Goal: Task Accomplishment & Management: Use online tool/utility

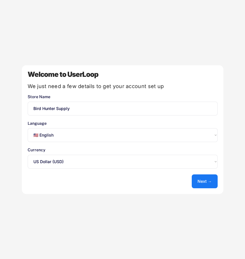
select select ""en""
select select ""1348695171700984260__LOOKUP__1635527639547x175194367885836100""
click at [202, 182] on button "Next →" at bounding box center [205, 181] width 26 height 14
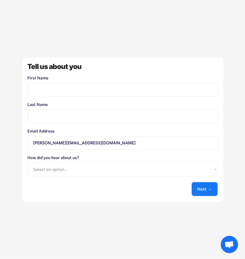
click at [53, 90] on input "input" at bounding box center [123, 90] width 190 height 14
type input "Joe"
click at [85, 169] on select "Select an option... Shopify App Store Google UserLoop Blog Referred by a friend…" at bounding box center [123, 169] width 190 height 14
select select ""google""
click at [28, 162] on select "Select an option... Shopify App Store Google UserLoop Blog Referred by a friend…" at bounding box center [123, 169] width 190 height 14
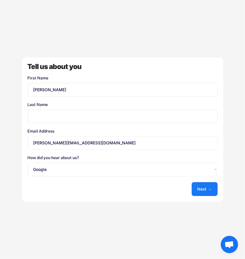
click at [199, 188] on button "Next →" at bounding box center [205, 189] width 26 height 14
type input "Palmer"
click at [212, 188] on button "Next →" at bounding box center [205, 189] width 26 height 14
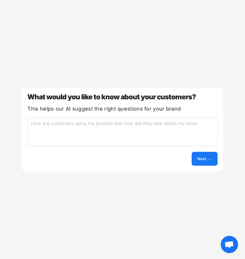
click at [83, 124] on textarea at bounding box center [123, 131] width 190 height 29
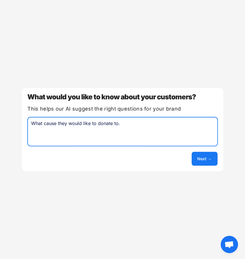
type textarea "What cause they would like to donate to."
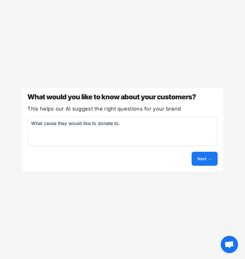
click at [195, 161] on button "Next →" at bounding box center [205, 159] width 26 height 14
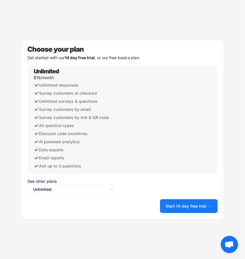
click at [79, 190] on select "Select an option... Unlimited Free" at bounding box center [71, 188] width 86 height 9
select select ""free0""
click at [28, 184] on select "Select an option... Unlimited Free" at bounding box center [71, 188] width 86 height 9
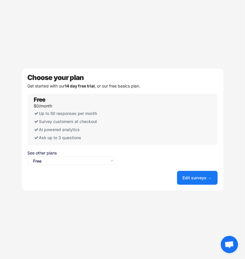
click at [198, 176] on button "Edit surveys →" at bounding box center [197, 178] width 41 height 14
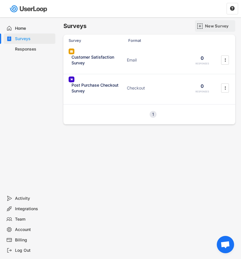
click at [201, 23] on img at bounding box center [200, 26] width 6 height 6
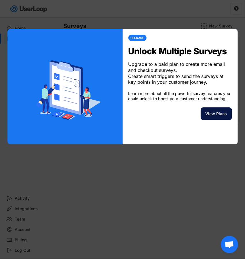
click at [220, 120] on button "View Plans" at bounding box center [216, 113] width 31 height 13
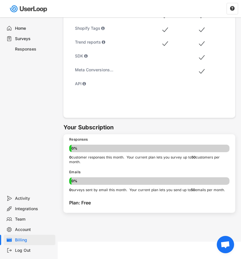
scroll to position [283, 0]
click at [98, 205] on div "Plan: Free" at bounding box center [149, 202] width 160 height 7
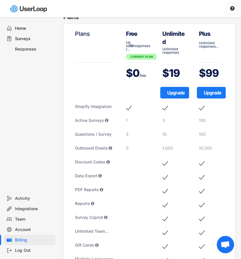
scroll to position [0, 0]
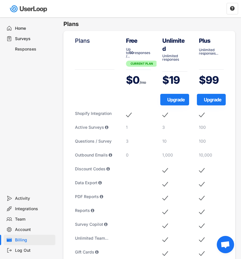
drag, startPoint x: 137, startPoint y: 99, endPoint x: 141, endPoint y: 86, distance: 13.6
click at [137, 99] on div "Free Up to 50 responses /... CURRENT PLAN $0 /mo 1 3 0" at bounding box center [138, 211] width 37 height 360
click at [92, 22] on h6 "Plans" at bounding box center [152, 24] width 178 height 8
click at [31, 37] on div "Surveys" at bounding box center [34, 38] width 38 height 5
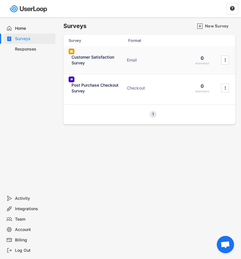
click at [110, 59] on div "Customer Satisfaction Survey" at bounding box center [97, 59] width 52 height 11
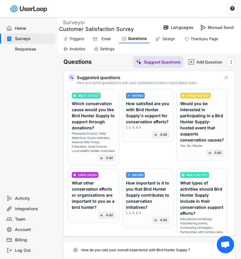
click at [75, 22] on div "Surveys" at bounding box center [74, 22] width 22 height 7
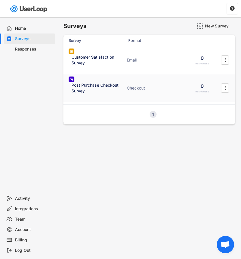
click at [113, 87] on div "Post Purchase Checkout Survey" at bounding box center [97, 87] width 52 height 11
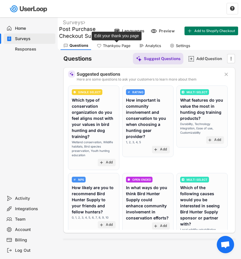
click at [127, 46] on div "Thankyou Page" at bounding box center [117, 45] width 28 height 5
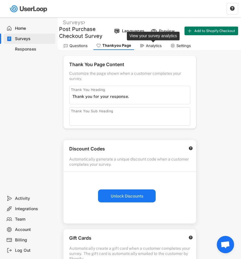
click at [154, 45] on div "Analytics" at bounding box center [154, 45] width 16 height 5
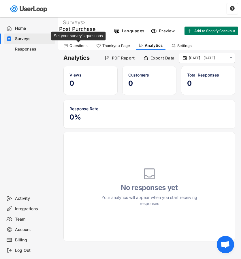
click at [81, 46] on div "Questions" at bounding box center [78, 45] width 18 height 5
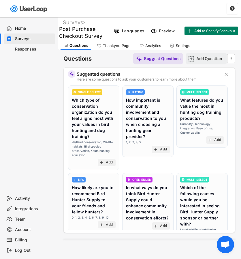
click at [197, 61] on div "Add Question" at bounding box center [210, 59] width 29 height 12
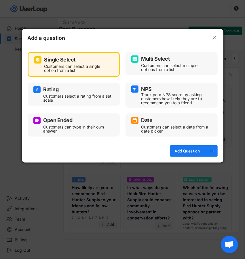
click at [75, 67] on div "Customers can select a single option from a list." at bounding box center [77, 68] width 67 height 8
click at [193, 149] on div "Add Question" at bounding box center [187, 150] width 29 height 5
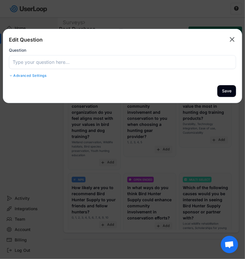
click at [42, 62] on input "input" at bounding box center [122, 62] width 227 height 14
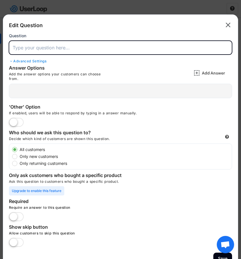
click at [35, 50] on input "input" at bounding box center [120, 48] width 223 height 14
paste input "A percentage of your order will be donated to a conservation organization— whic…"
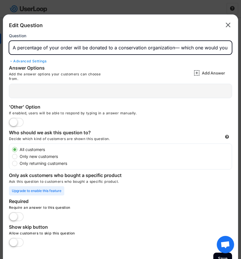
scroll to position [0, 31]
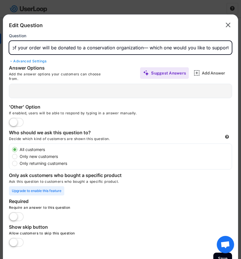
click at [149, 48] on input "input" at bounding box center [120, 48] width 223 height 14
click at [189, 47] on input "input" at bounding box center [120, 48] width 223 height 14
type input "A percentage of your order will be donated to a conservation organization, whic…"
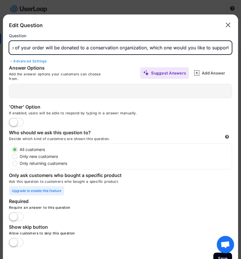
click at [39, 93] on div at bounding box center [120, 91] width 223 height 14
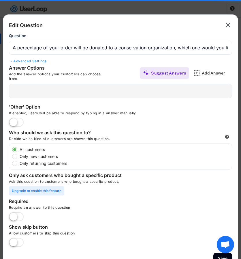
click at [60, 90] on div at bounding box center [120, 91] width 223 height 14
click at [31, 73] on div "Add the answer options your customers can choose from." at bounding box center [59, 76] width 101 height 9
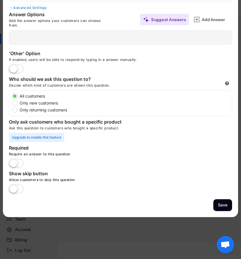
scroll to position [54, 0]
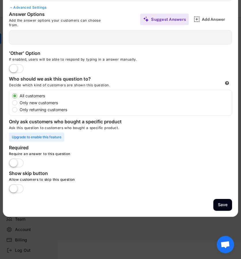
click at [18, 162] on label at bounding box center [16, 163] width 18 height 13
click at [0, 0] on input "checkbox" at bounding box center [0, 0] width 0 height 0
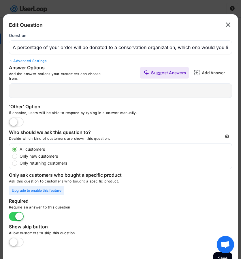
scroll to position [0, 0]
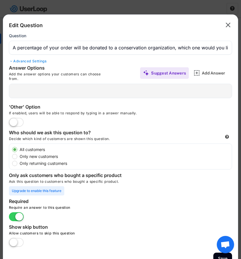
click at [38, 73] on div "Add the answer options your customers can choose from." at bounding box center [59, 76] width 101 height 9
click at [17, 63] on div "Advanced Settings" at bounding box center [120, 61] width 223 height 5
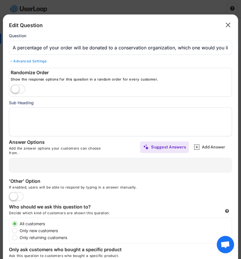
click at [17, 63] on div "Advanced Settings" at bounding box center [120, 61] width 223 height 5
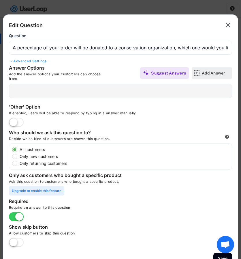
click at [201, 76] on div "Add Answer" at bounding box center [212, 73] width 40 height 12
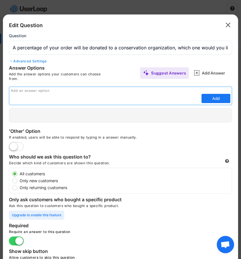
paste input "Pheasants Forever"
type input "Pheasants Forever"
click at [209, 97] on button "Add" at bounding box center [215, 98] width 29 height 9
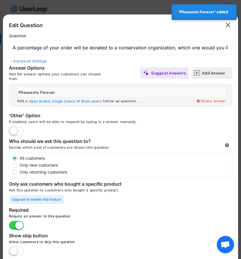
click at [208, 74] on div "Add Answer" at bounding box center [216, 72] width 29 height 5
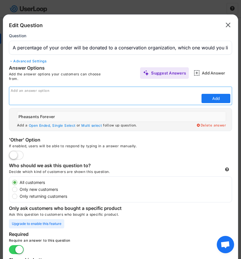
paste input "Delta Waterfowl"
type input "Delta Waterfowl"
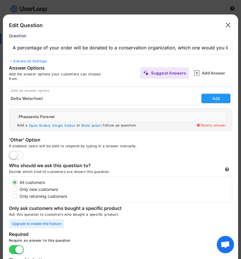
click at [209, 98] on button "Add" at bounding box center [215, 98] width 29 height 9
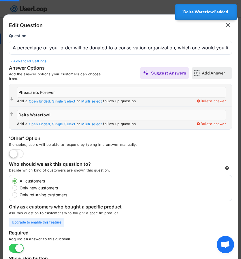
click at [216, 73] on div "Add Answer" at bounding box center [216, 72] width 29 height 5
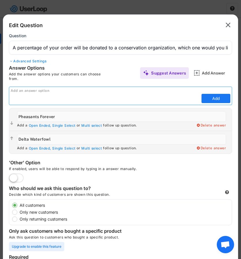
paste input "Ruffed Grouse Society"
type input "Ruffed Grouse Society"
click at [220, 99] on button "Add" at bounding box center [215, 98] width 29 height 9
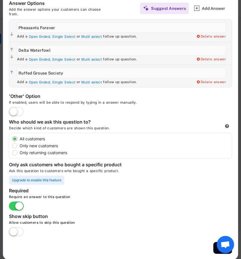
scroll to position [7, 0]
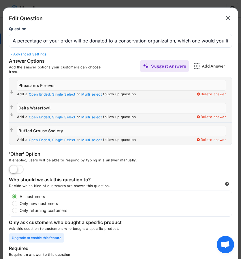
click at [14, 134] on div " " at bounding box center [11, 133] width 5 height 13
drag, startPoint x: 13, startPoint y: 132, endPoint x: 13, endPoint y: 114, distance: 18.4
click at [13, 116] on div " Add a Open Ended, Single Select or Multi select follow up question. Delete an…" at bounding box center [120, 111] width 223 height 68
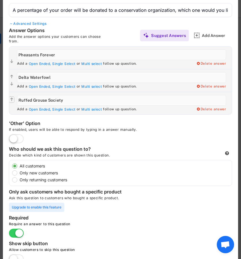
scroll to position [65, 0]
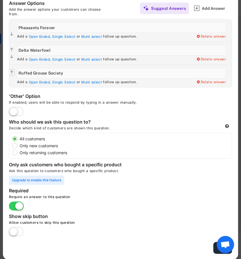
click at [217, 251] on button "Save" at bounding box center [222, 248] width 19 height 12
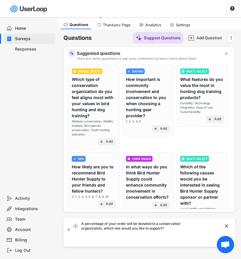
scroll to position [0, 0]
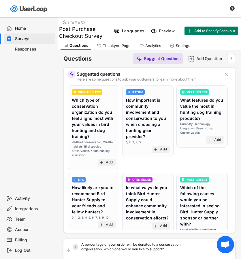
click at [122, 43] on div "Thankyou Page" at bounding box center [113, 45] width 39 height 9
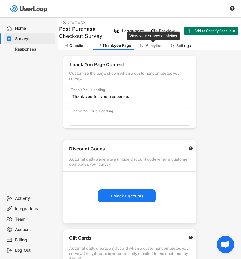
click at [154, 45] on div "Analytics" at bounding box center [154, 45] width 16 height 5
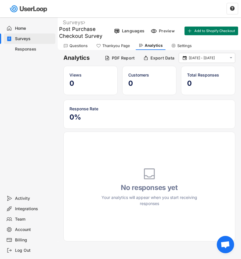
drag, startPoint x: 81, startPoint y: 44, endPoint x: 88, endPoint y: 46, distance: 7.1
click at [82, 44] on div "Questions" at bounding box center [78, 45] width 18 height 5
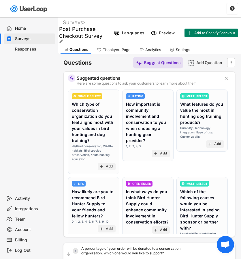
click at [90, 28] on font "Post Purchase Checkout Survey" at bounding box center [80, 32] width 43 height 13
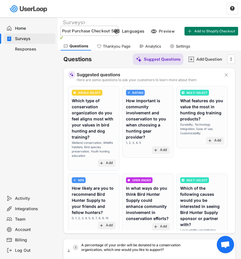
click at [99, 32] on input "input" at bounding box center [90, 31] width 58 height 10
drag, startPoint x: 108, startPoint y: 58, endPoint x: 109, endPoint y: 61, distance: 3.0
click at [108, 59] on div "Questions Suggest Questions Add Question " at bounding box center [149, 59] width 172 height 12
click at [214, 34] on button "Add to Shopify Checkout" at bounding box center [211, 31] width 54 height 9
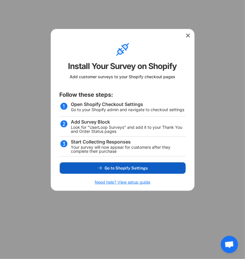
click at [142, 166] on span "Go to Shopify Settings" at bounding box center [126, 168] width 43 height 4
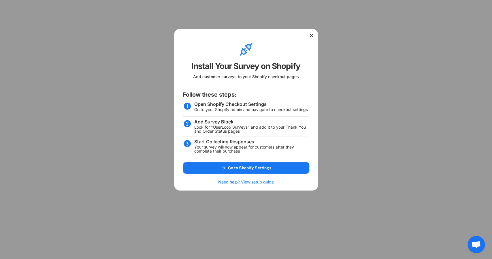
click at [241, 38] on icon at bounding box center [312, 36] width 6 height 6
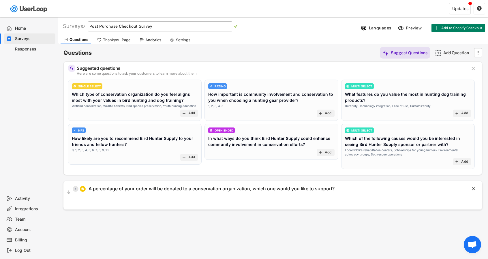
click at [113, 41] on div "Thankyou Page" at bounding box center [117, 39] width 28 height 5
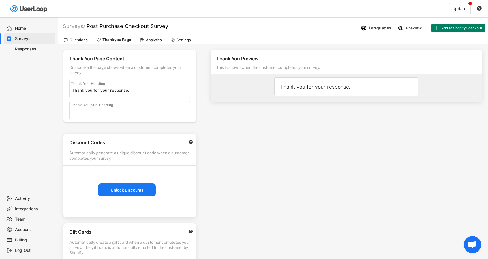
click at [146, 93] on input "input" at bounding box center [131, 90] width 118 height 9
click at [136, 89] on input "input" at bounding box center [131, 90] width 118 height 9
drag, startPoint x: 140, startPoint y: 90, endPoint x: 62, endPoint y: 87, distance: 77.9
click at [69, 87] on div "Thank You Page Content Customize the page shown when a customer completes your …" at bounding box center [129, 86] width 133 height 72
paste input "Thank you for supporting wildlife conservation!"
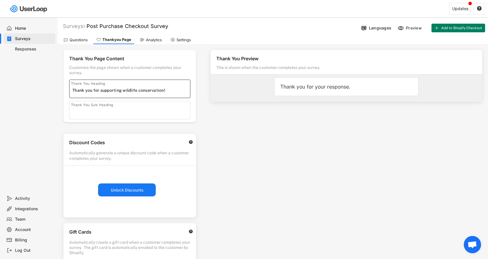
type input "Thank you for supporting wildlife conservation!"
click at [80, 110] on input "input" at bounding box center [131, 111] width 118 height 9
paste input "Your contribution helps protect and preserve the habitats that make bird huntin…"
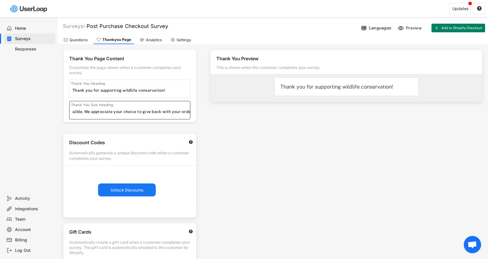
type input "Your contribution helps protect and preserve the habitats that make bird huntin…"
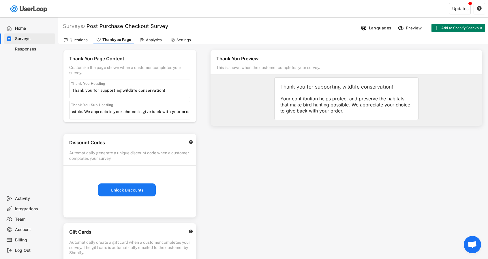
click at [398, 212] on div "Thank You Preview This is shown when the customer completes your survey. Thank …" at bounding box center [346, 164] width 283 height 241
click at [460, 10] on div "Updates" at bounding box center [460, 9] width 16 height 4
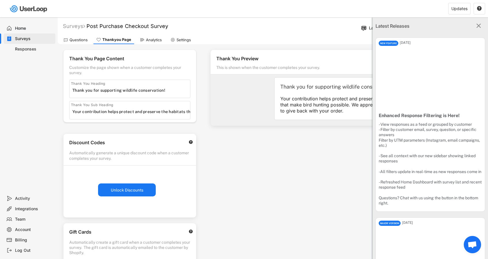
click at [476, 27] on icon "" at bounding box center [477, 25] width 7 height 7
